Goal: Find specific page/section: Find specific page/section

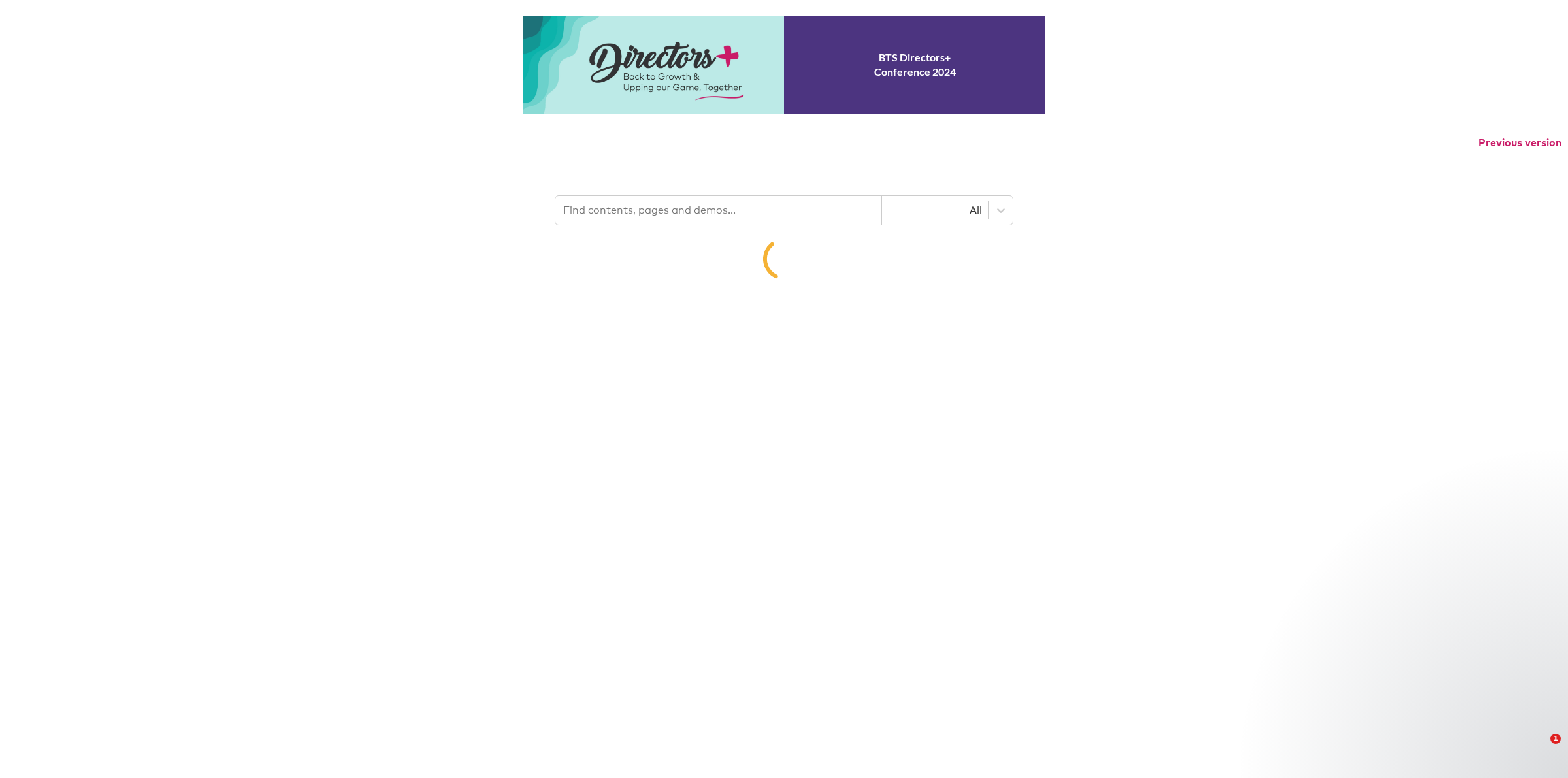
click at [706, 211] on input "text" at bounding box center [719, 210] width 327 height 29
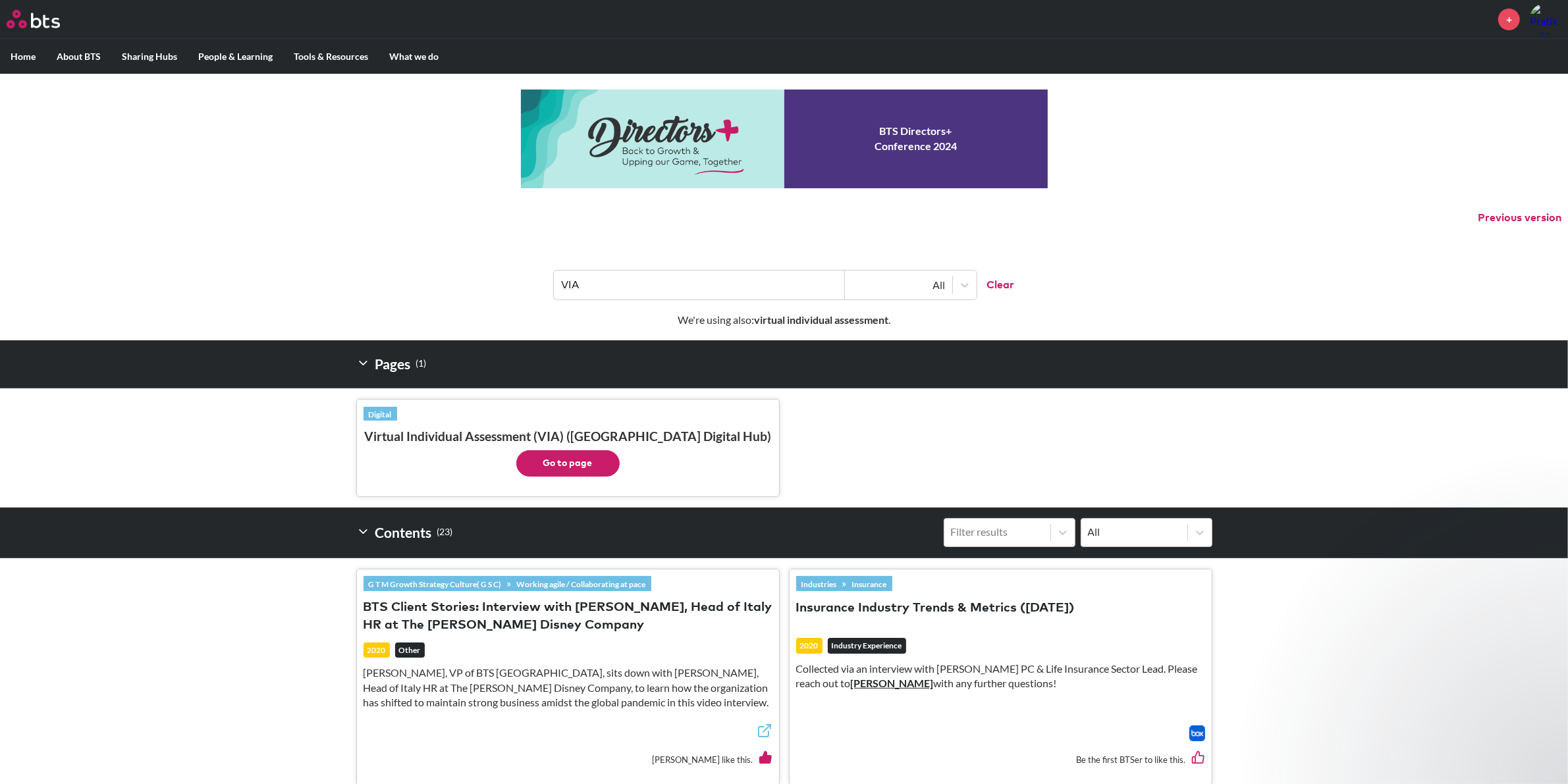
type input "VIA"
click at [593, 467] on button "Go to page" at bounding box center [568, 463] width 103 height 26
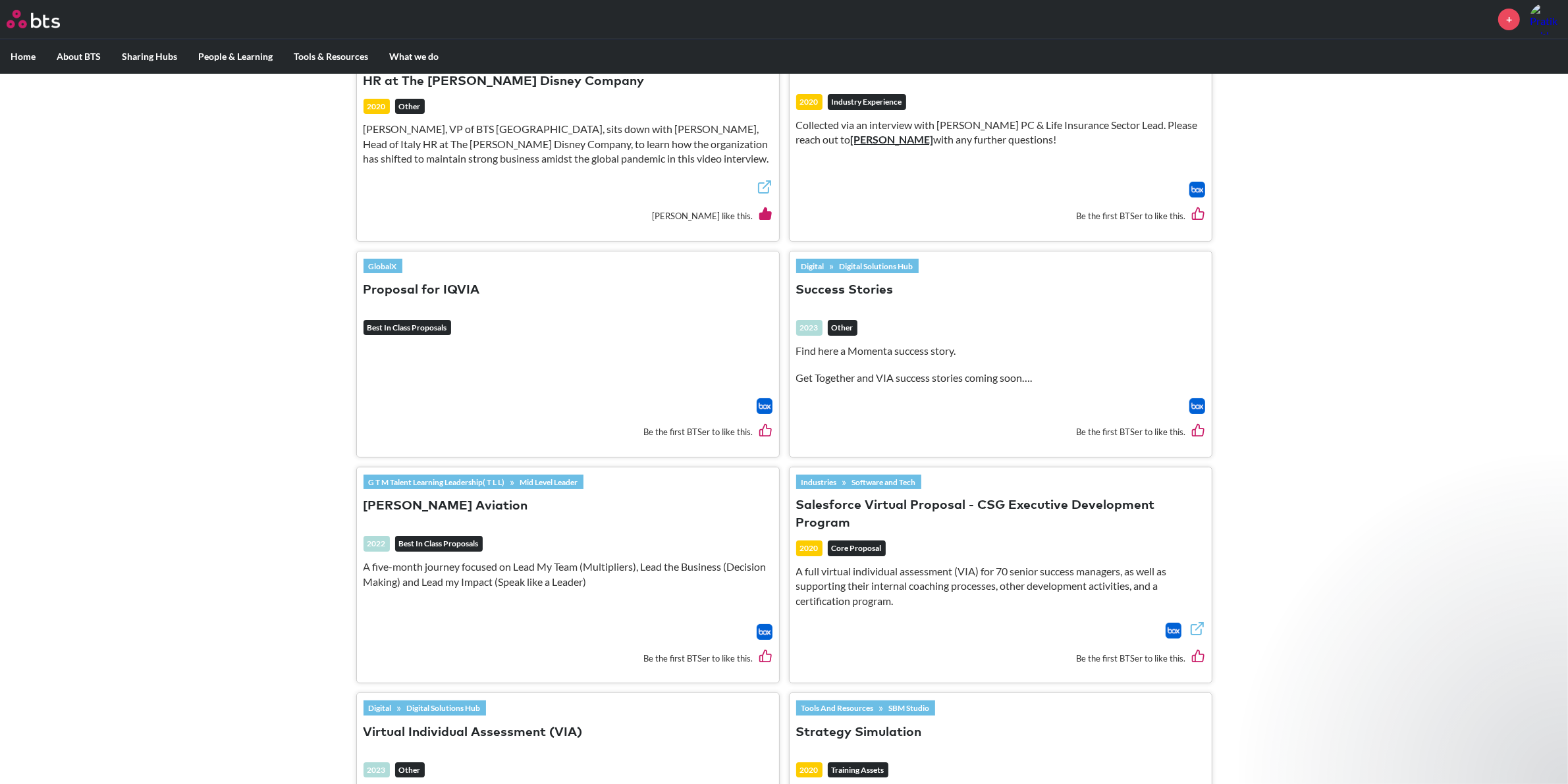
scroll to position [593, 0]
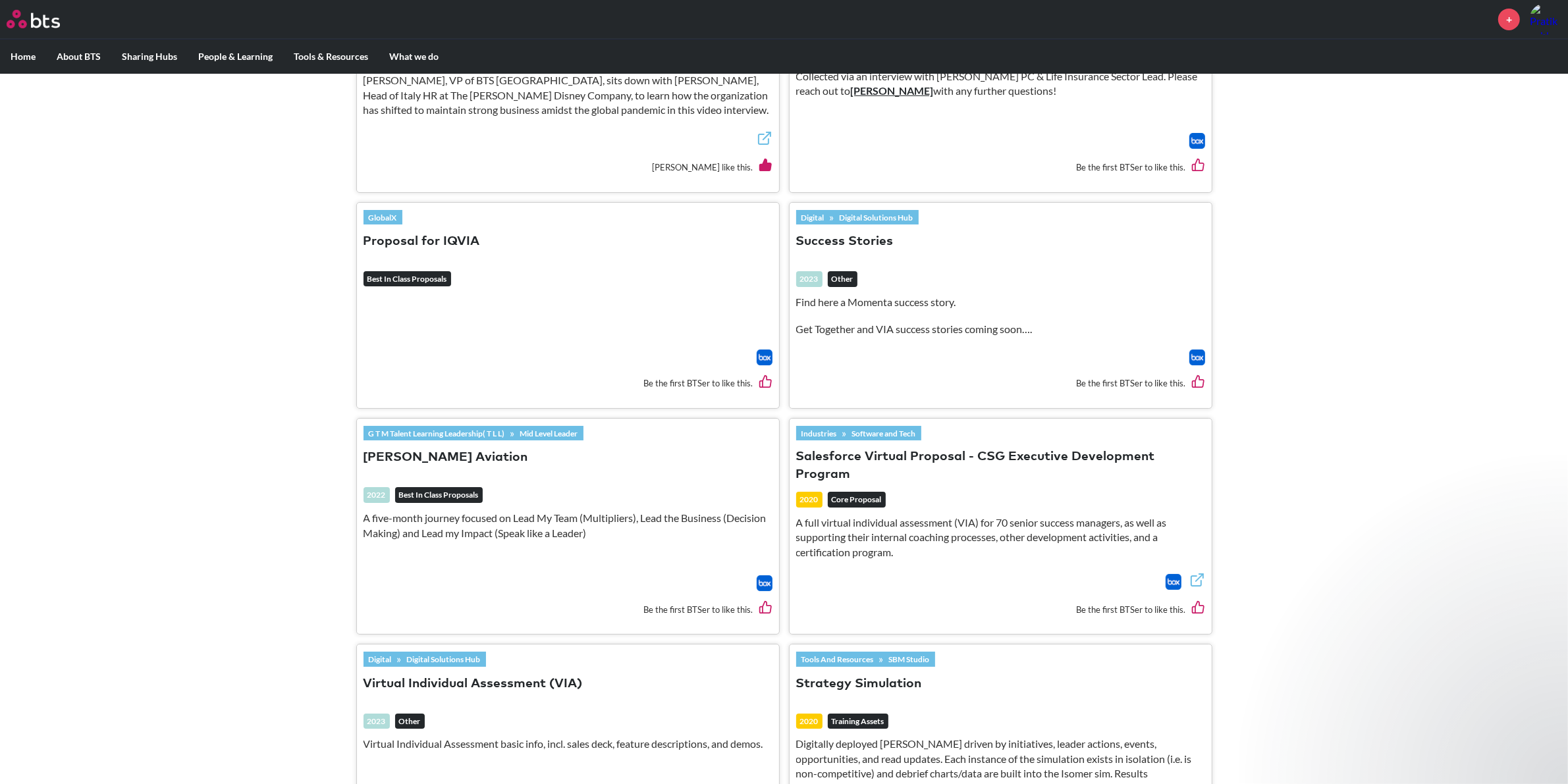
click at [437, 279] on em "Best In Class Proposals" at bounding box center [407, 279] width 88 height 16
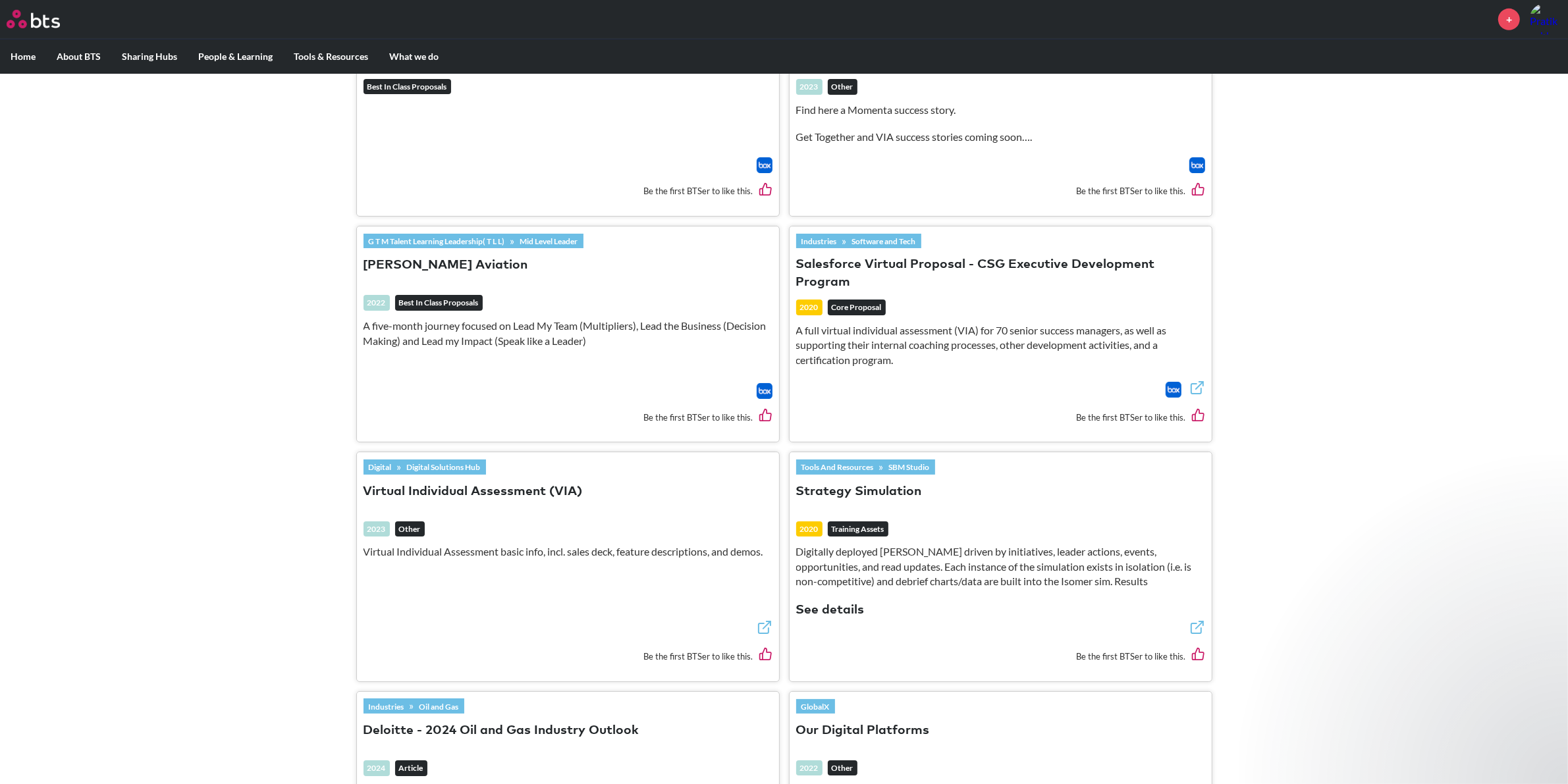
scroll to position [922, 0]
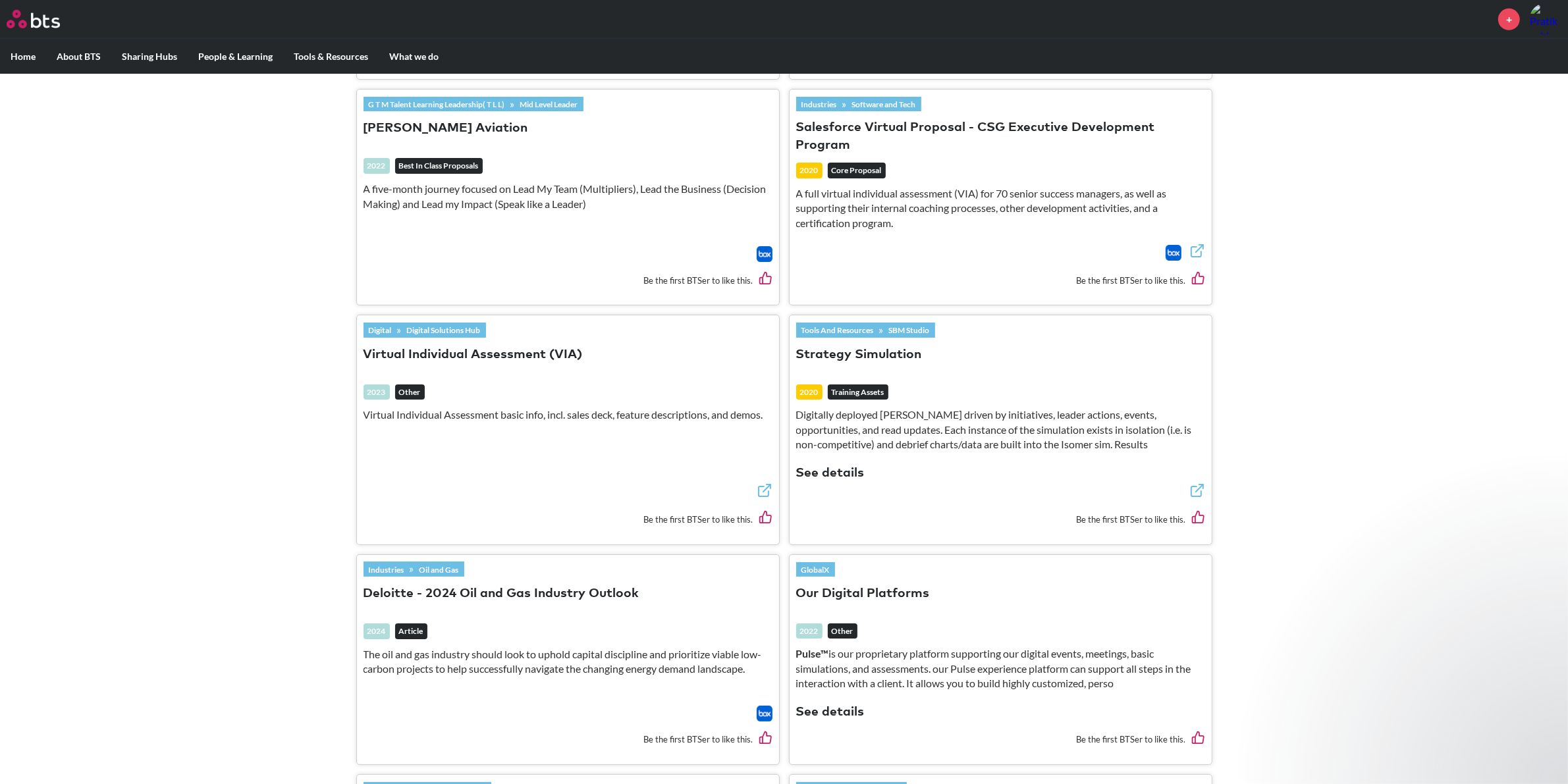
click at [766, 492] on icon at bounding box center [765, 491] width 16 height 16
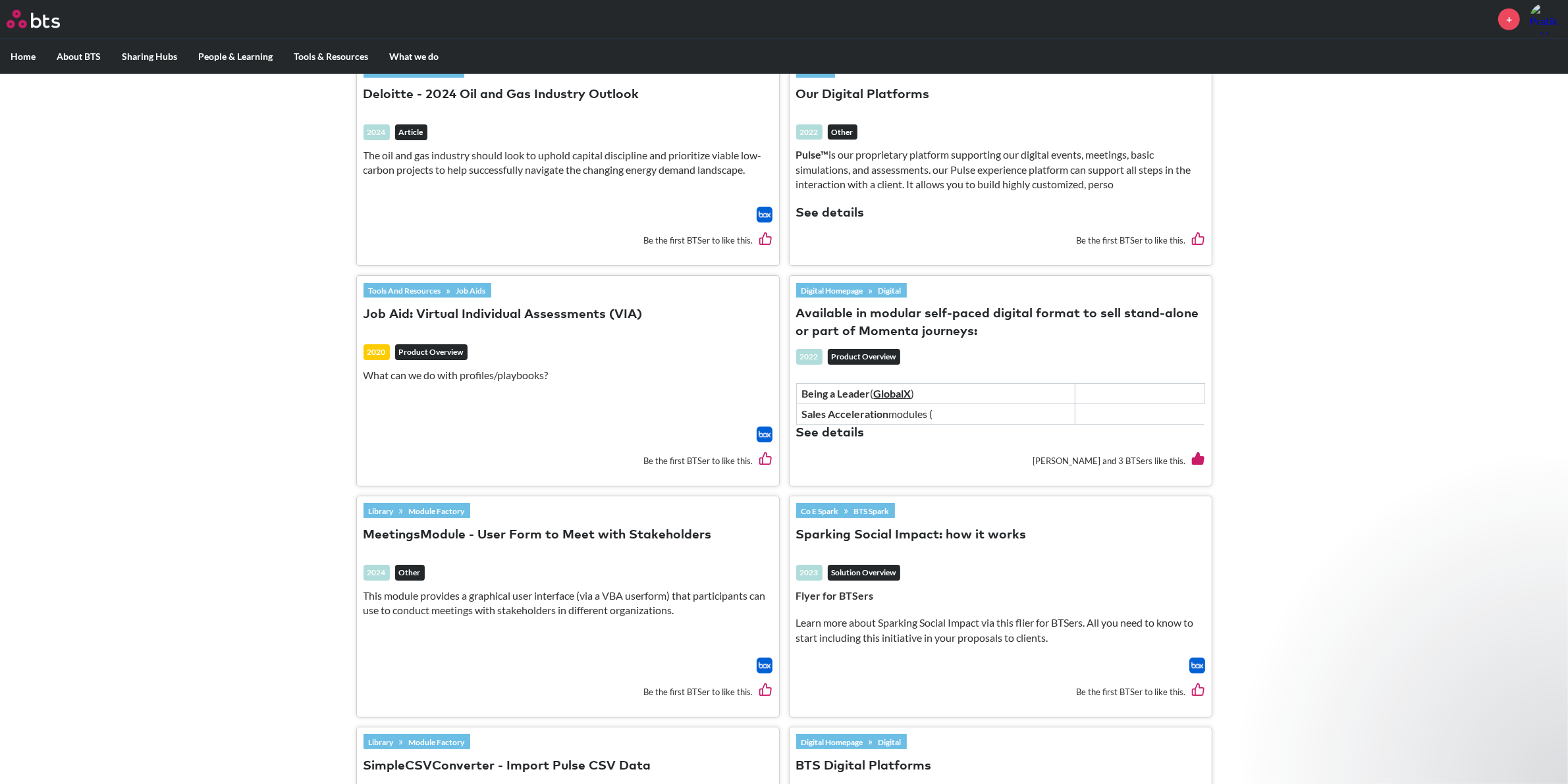
scroll to position [2106, 0]
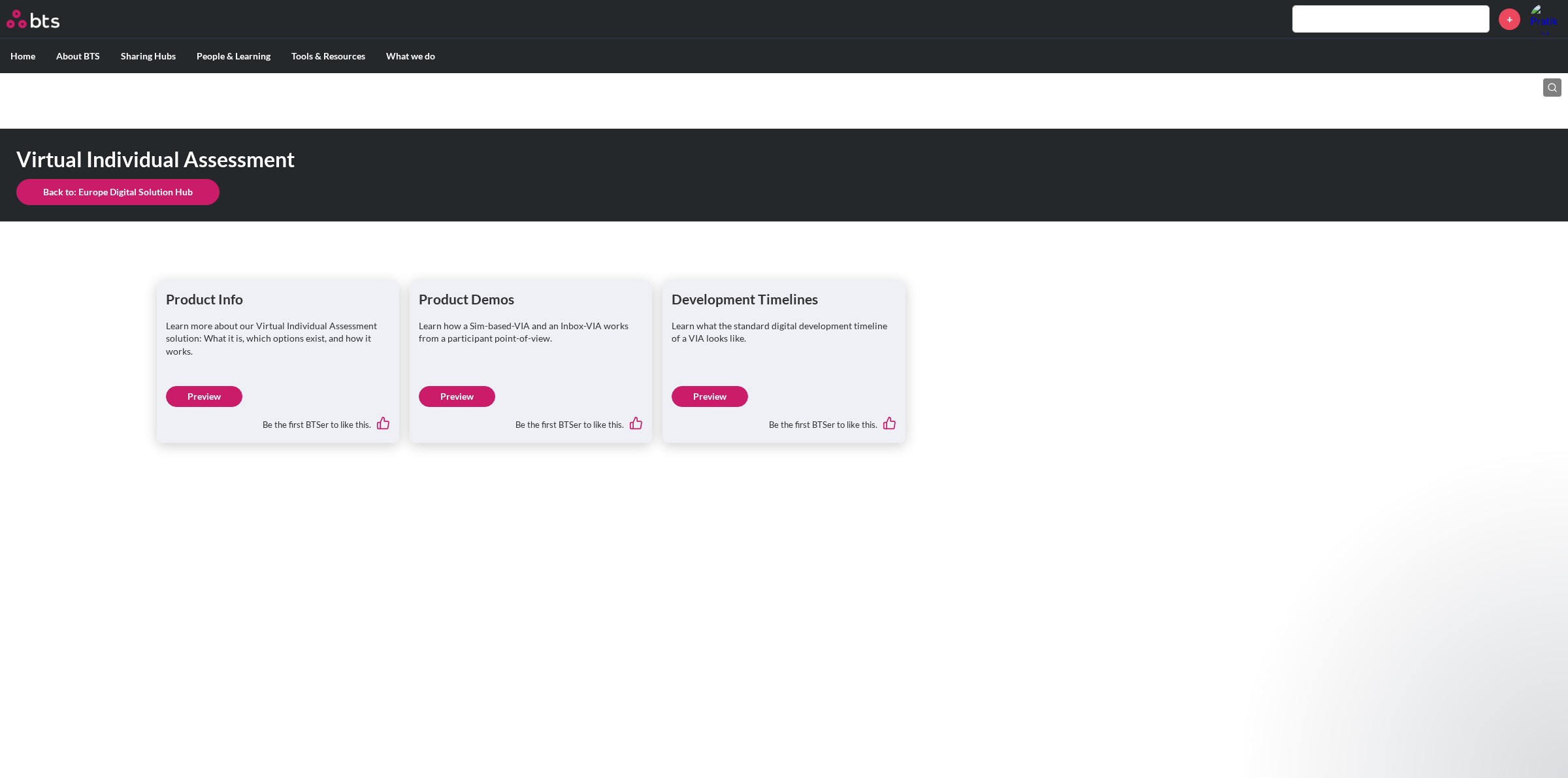
click at [197, 396] on link "Preview" at bounding box center [204, 396] width 76 height 21
click at [225, 396] on link "Preview" at bounding box center [204, 396] width 76 height 21
click at [488, 392] on link "Preview" at bounding box center [456, 396] width 76 height 21
